Goal: Navigation & Orientation: Find specific page/section

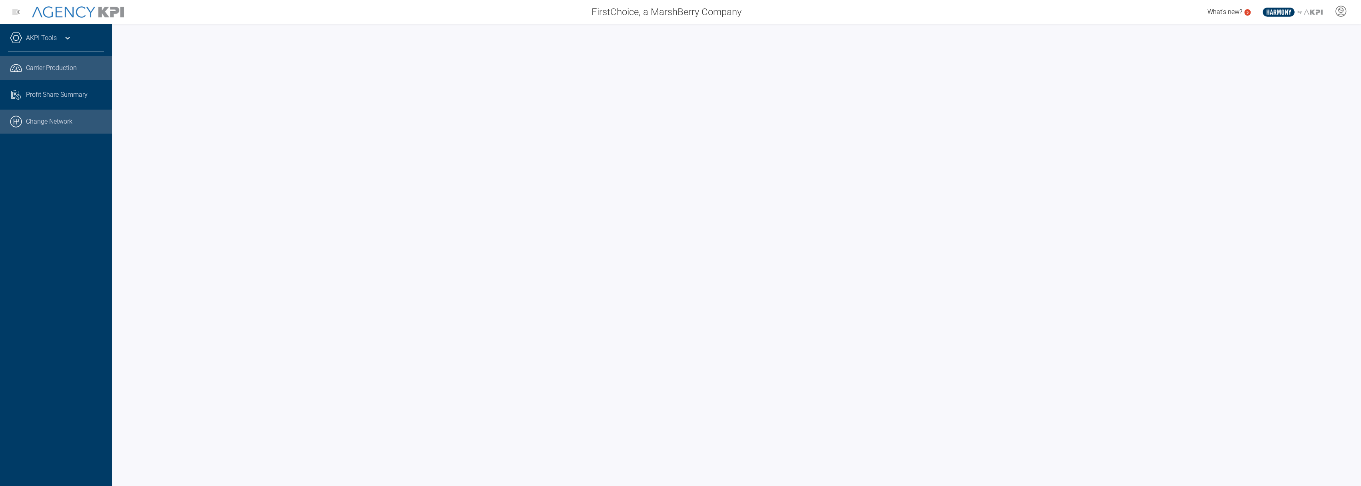
click at [64, 128] on link ".cls-1{fill:none;stroke:#000;stroke-linecap:round;stroke-linejoin:round;stroke-…" at bounding box center [56, 122] width 112 height 24
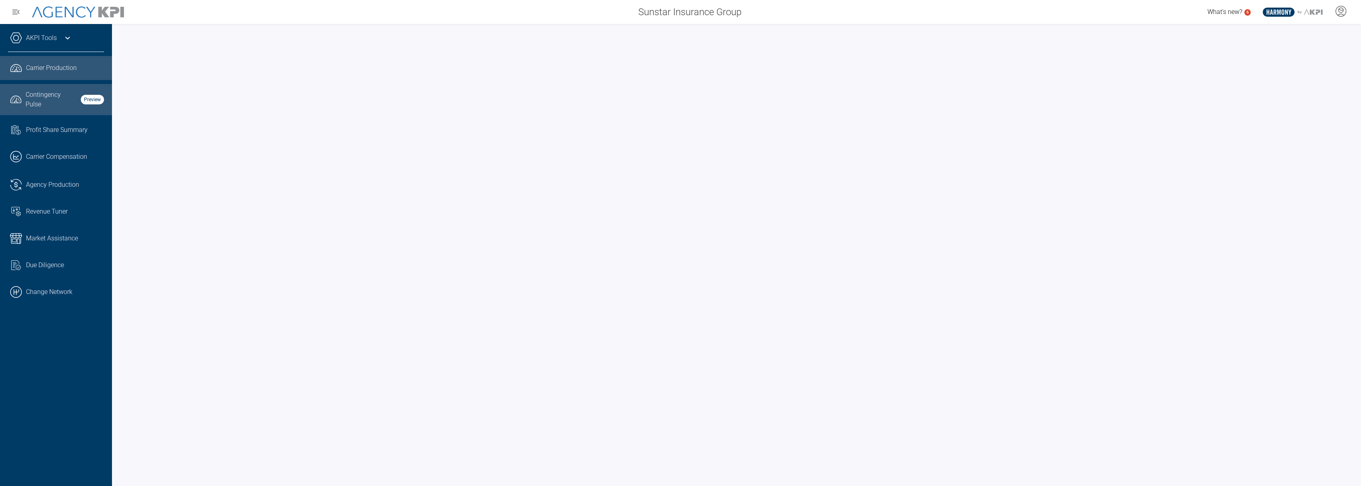
drag, startPoint x: 58, startPoint y: 96, endPoint x: 62, endPoint y: 96, distance: 4.0
click at [58, 96] on span "Contingency Pulse" at bounding box center [51, 99] width 50 height 19
